Goal: Task Accomplishment & Management: Complete application form

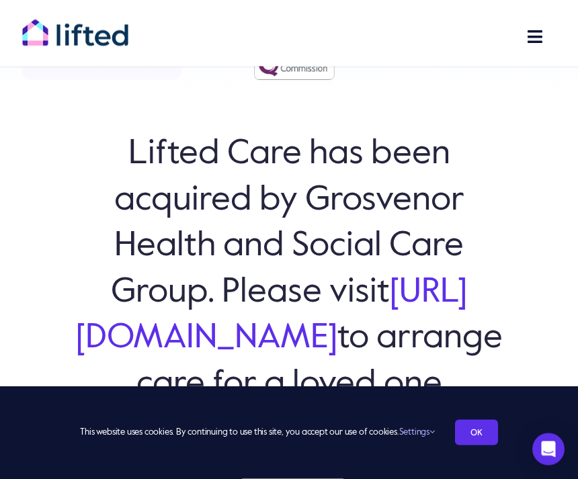
scroll to position [70, 0]
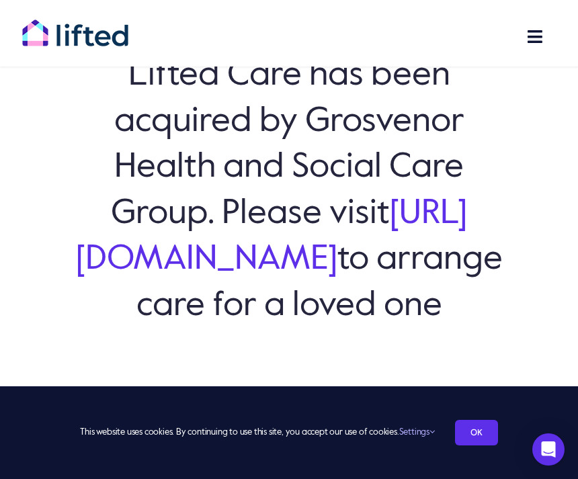
click at [87, 257] on link "https://www.grosvenorhsc.co.uk/" at bounding box center [272, 236] width 392 height 81
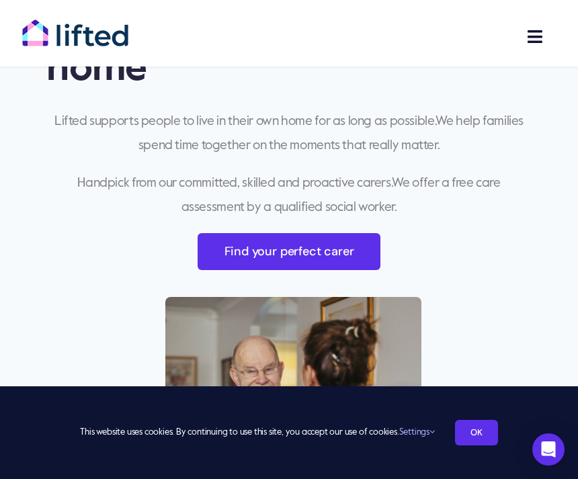
scroll to position [578, 0]
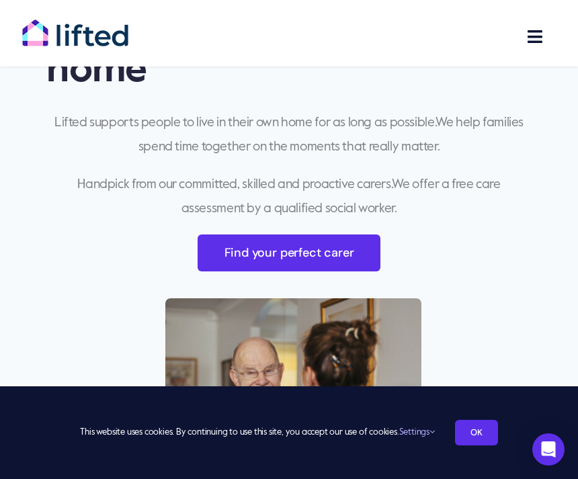
click at [239, 272] on link "Find your perfect carer" at bounding box center [289, 253] width 183 height 37
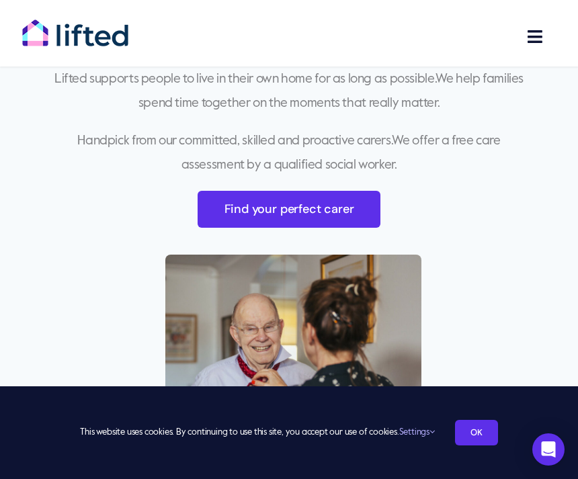
scroll to position [622, 0]
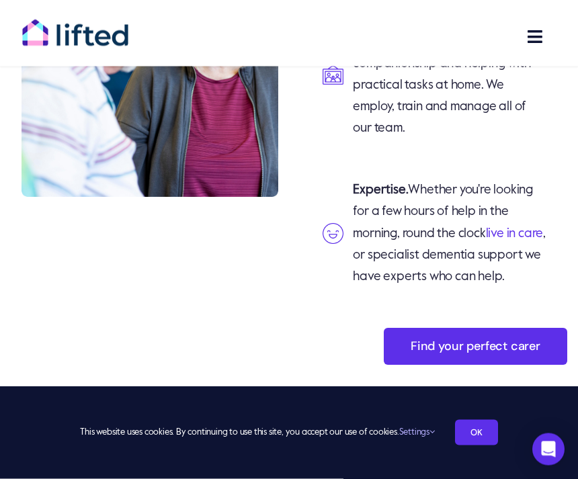
click at [518, 40] on span "Toggle Navigation" at bounding box center [489, 36] width 107 height 17
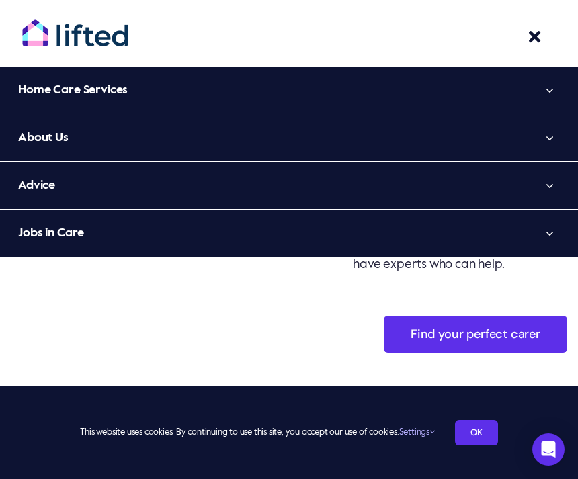
click at [546, 225] on button "Open submenu of Jobs in Care" at bounding box center [550, 233] width 56 height 47
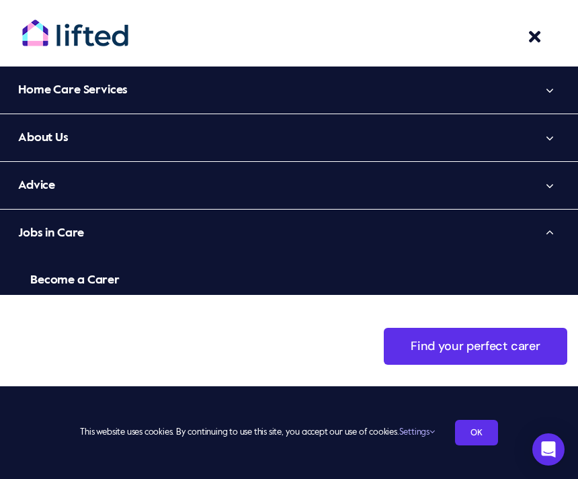
click at [44, 284] on span "Become a Carer" at bounding box center [74, 281] width 89 height 22
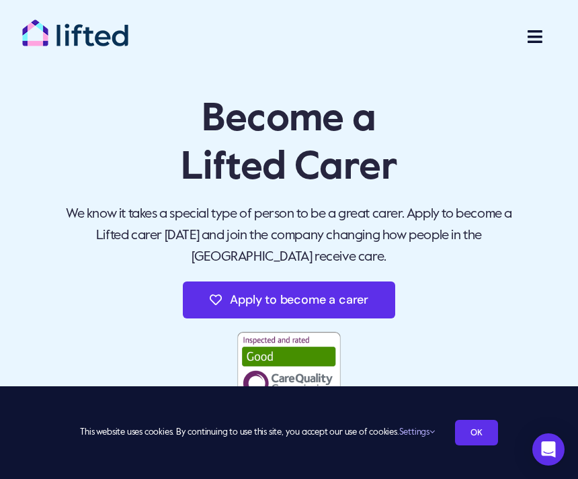
click at [229, 298] on link "Apply to become a carer" at bounding box center [289, 300] width 212 height 37
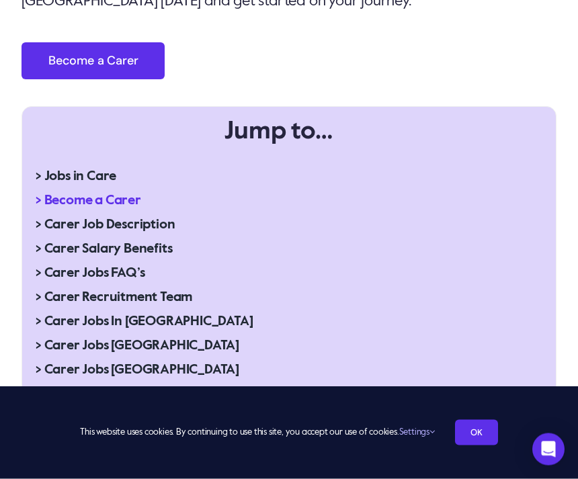
scroll to position [1102, 0]
click at [55, 214] on span "> Carer Job Description" at bounding box center [105, 225] width 139 height 22
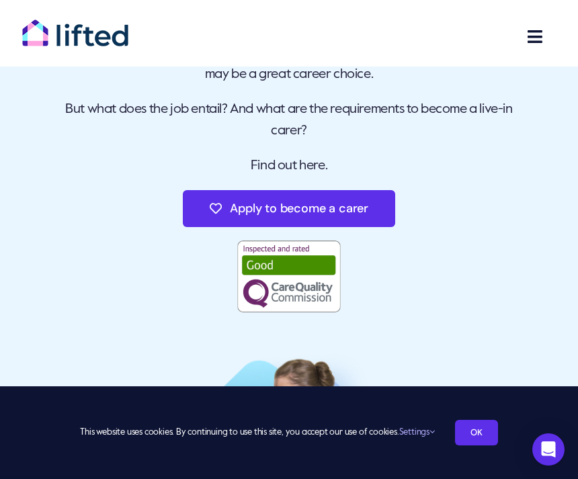
scroll to position [160, 0]
